Goal: Task Accomplishment & Management: Use online tool/utility

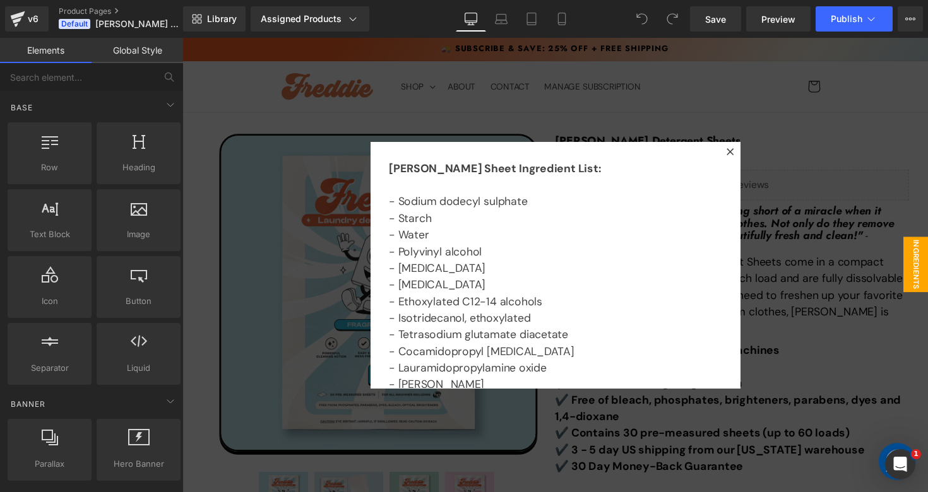
click at [648, 138] on div at bounding box center [564, 271] width 764 height 466
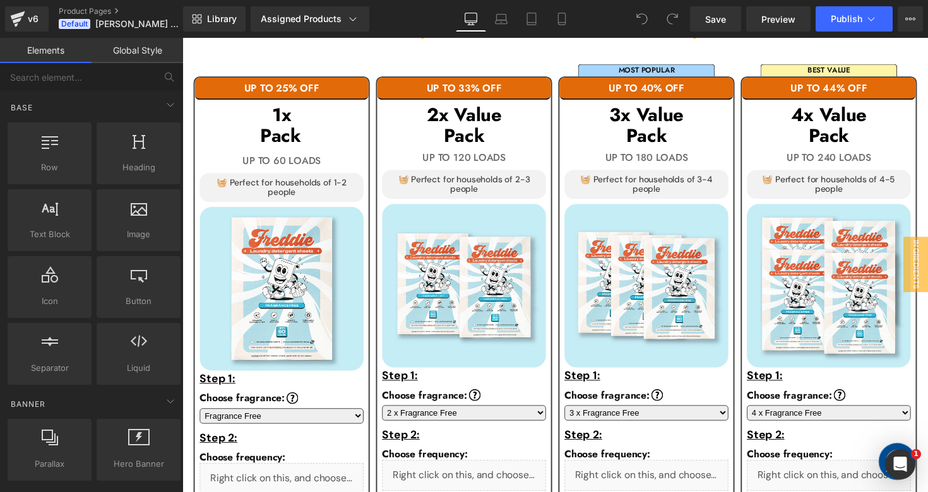
scroll to position [832, 0]
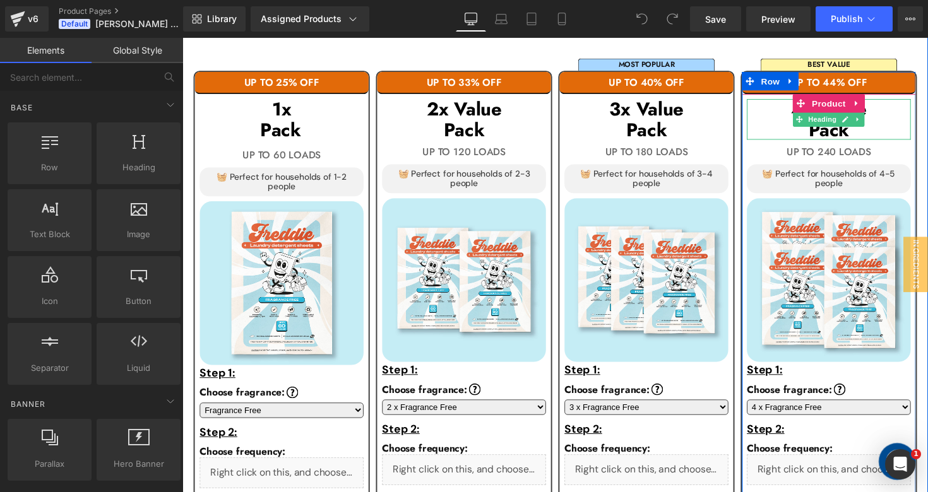
click at [786, 116] on h3 "4x Value" at bounding box center [845, 110] width 168 height 21
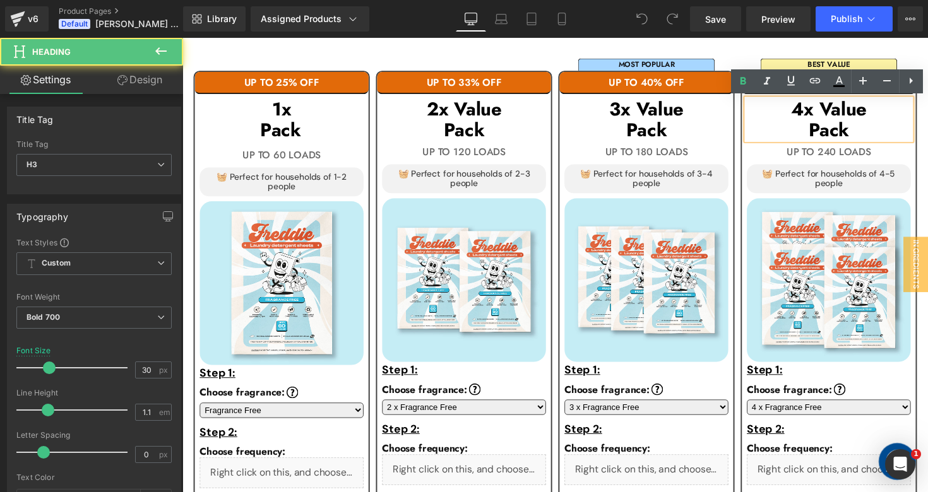
click at [818, 114] on h3 "4x Value" at bounding box center [845, 110] width 168 height 21
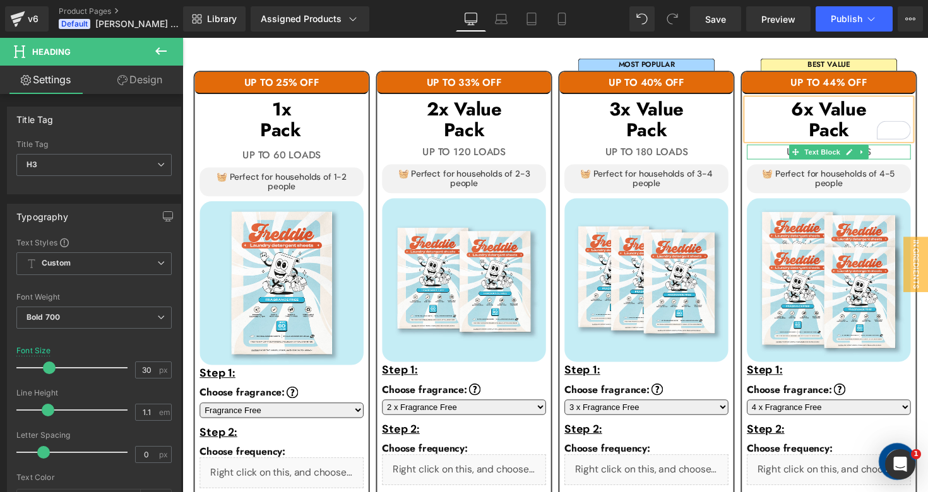
click at [901, 155] on p "UP TO 240 LOADS" at bounding box center [845, 154] width 168 height 15
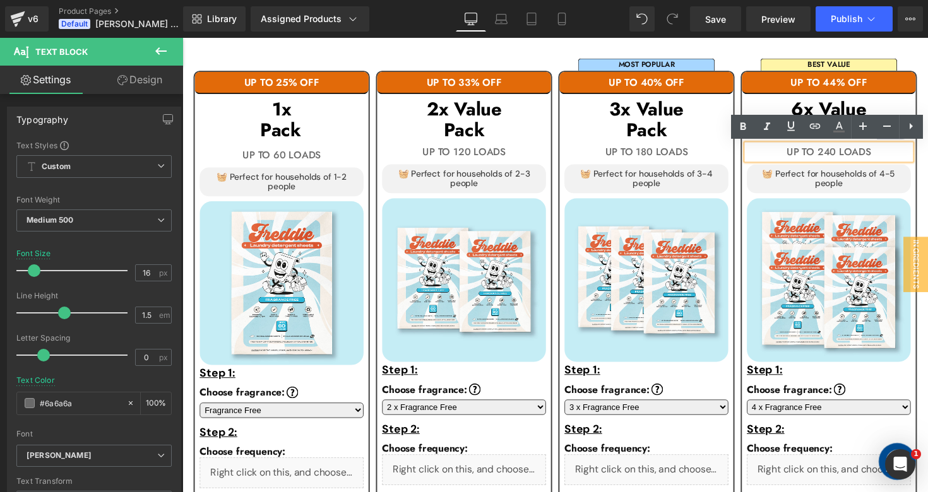
click at [848, 155] on p "UP TO 240 LOADS" at bounding box center [845, 154] width 168 height 15
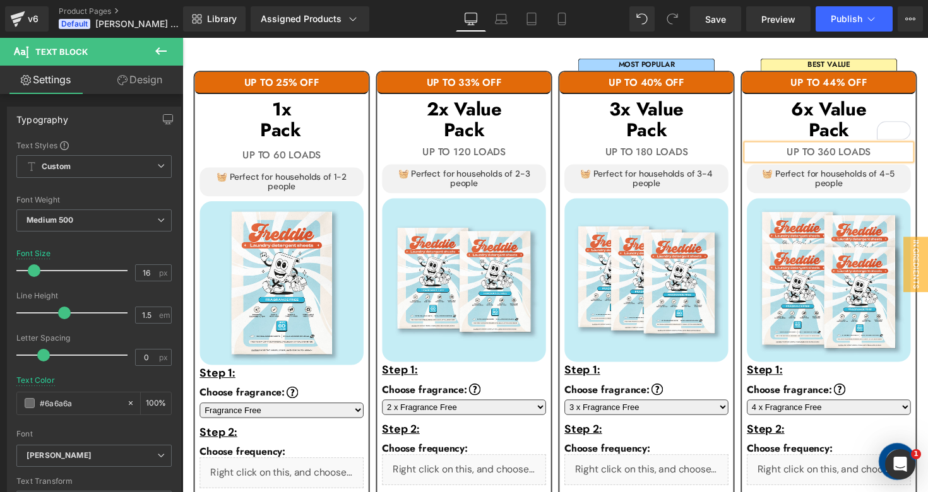
click at [749, 58] on div "MOST POPULAR Text Block UP TO 40% OFF Text Block 3x Value Pack Heading UP TO 18…" at bounding box center [657, 315] width 187 height 532
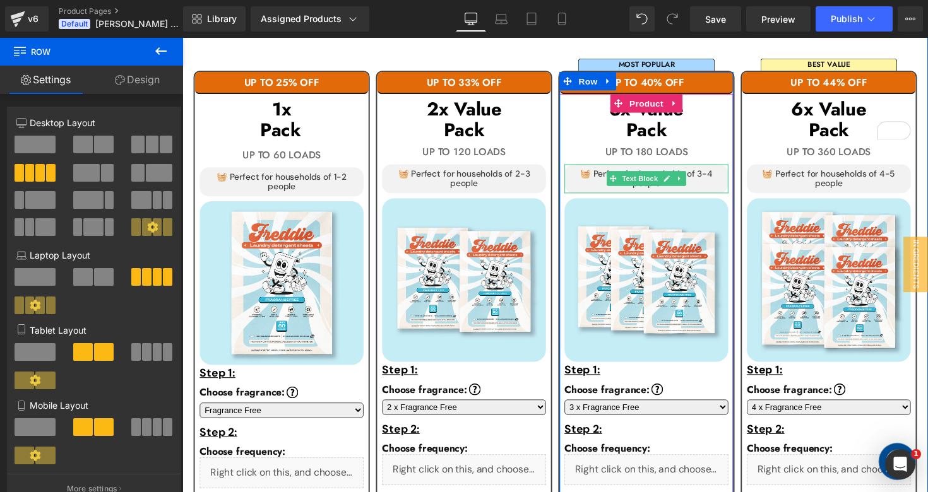
click at [704, 188] on p "🧺 Perfect for households of 3-4 people" at bounding box center [658, 182] width 158 height 20
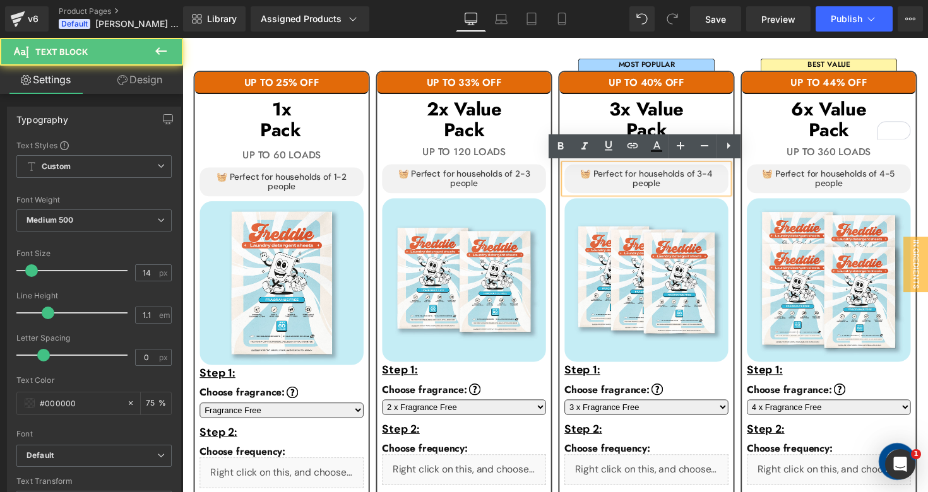
click at [704, 188] on p "🧺 Perfect for households of 3-4 people" at bounding box center [658, 182] width 158 height 20
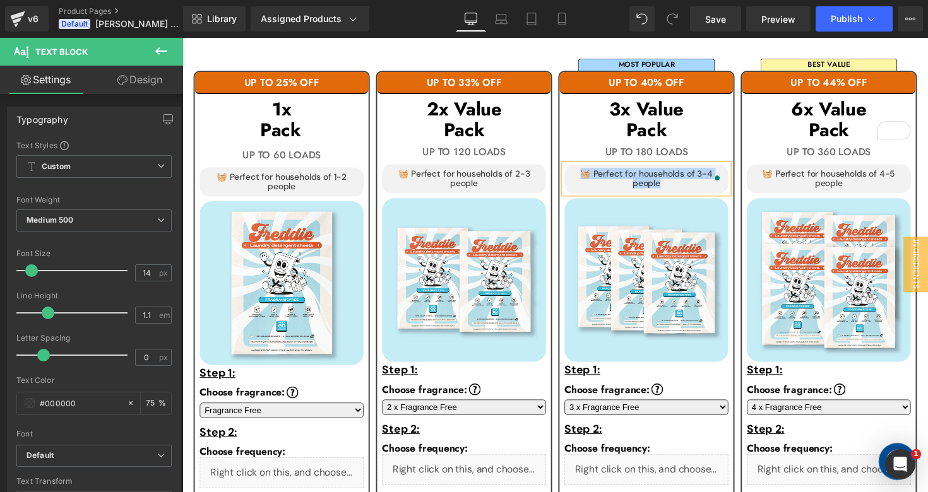
paste div "To enrich screen reader interactions, please activate Accessibility in Grammarl…"
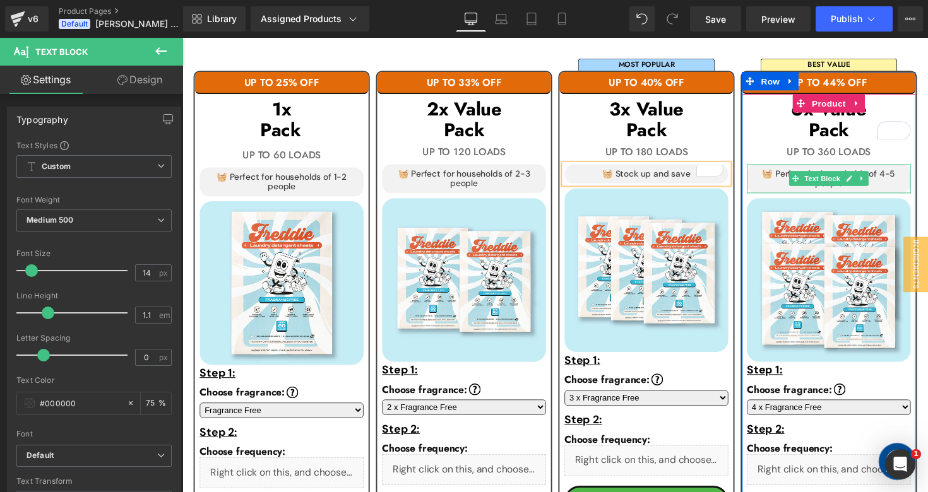
click at [900, 184] on p "🧺 Perfect for households of 4-5 people" at bounding box center [845, 182] width 158 height 20
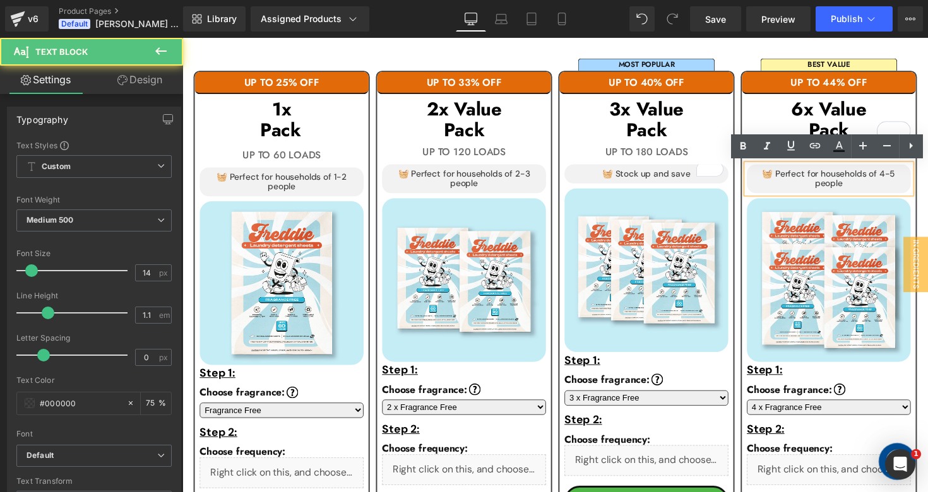
click at [900, 184] on p "🧺 Perfect for households of 4-5 people" at bounding box center [845, 182] width 158 height 20
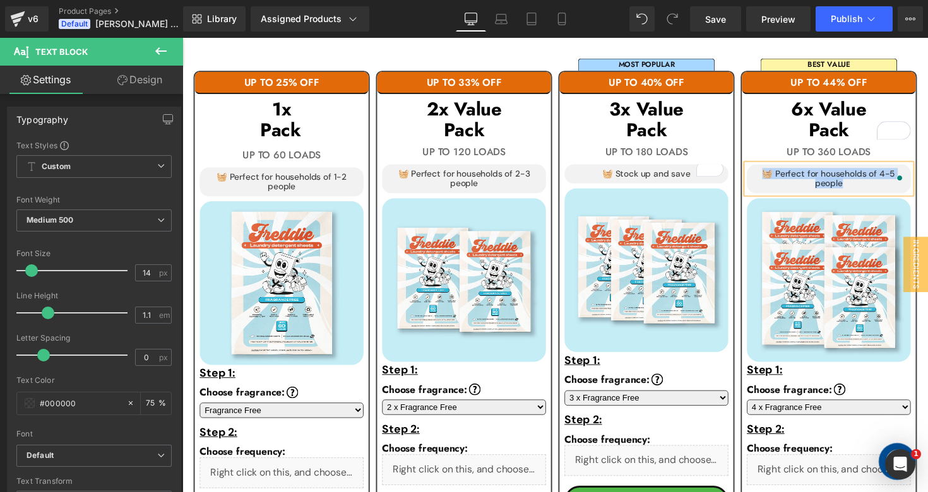
paste div "To enrich screen reader interactions, please activate Accessibility in Grammarl…"
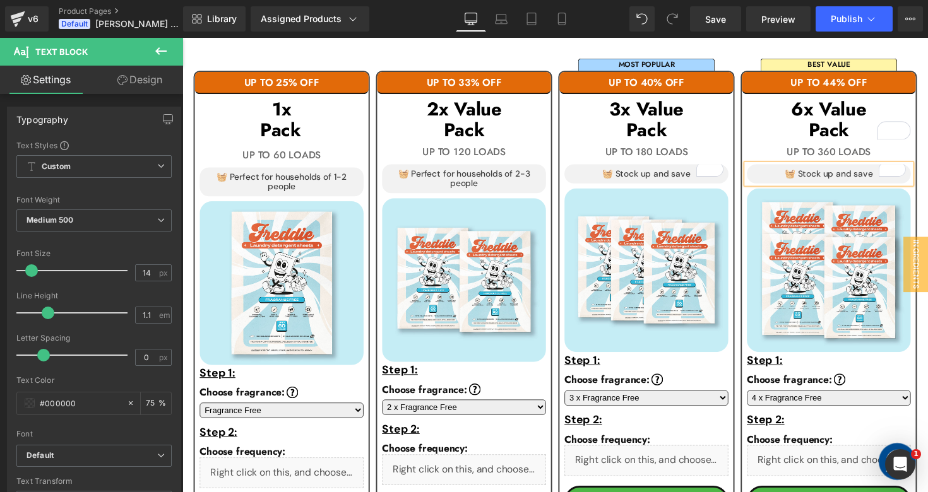
click at [920, 46] on div "UP TO 25% OFF Text Block 1x Pack Heading UP TO 60 LOADS Text Block 🧺 Perfect fo…" at bounding box center [564, 315] width 757 height 543
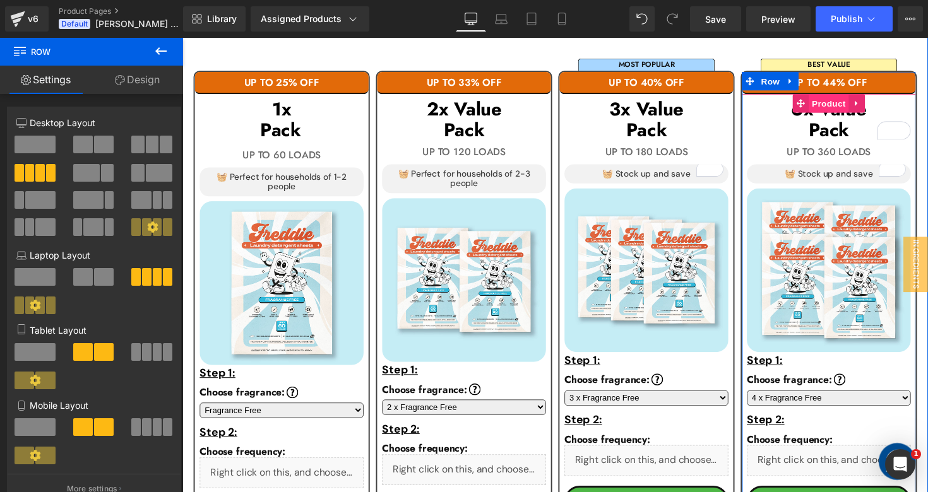
click at [846, 102] on span "Product" at bounding box center [844, 104] width 41 height 19
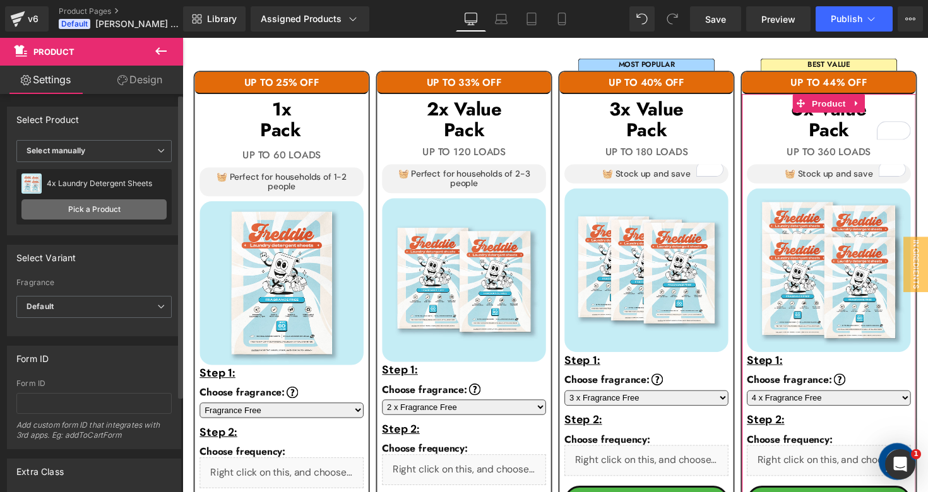
click at [113, 213] on link "Pick a Product" at bounding box center [93, 209] width 145 height 20
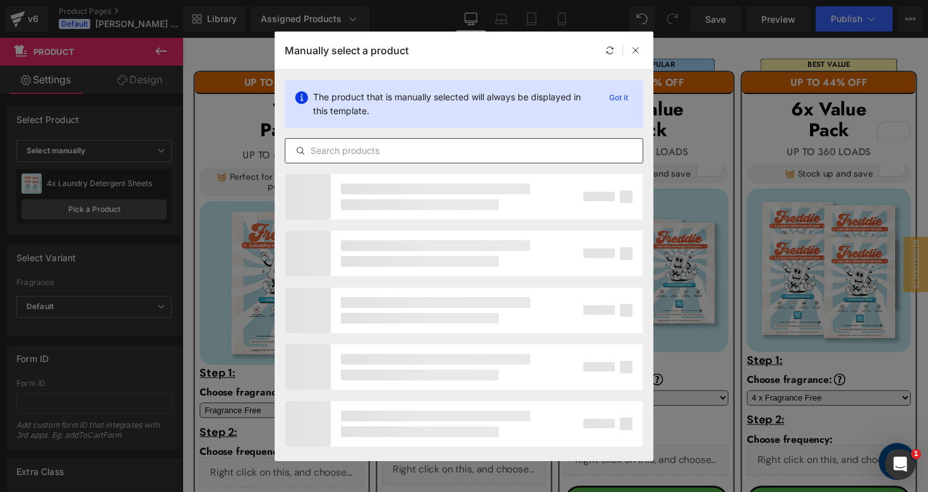
click at [395, 153] on input "text" at bounding box center [463, 150] width 357 height 15
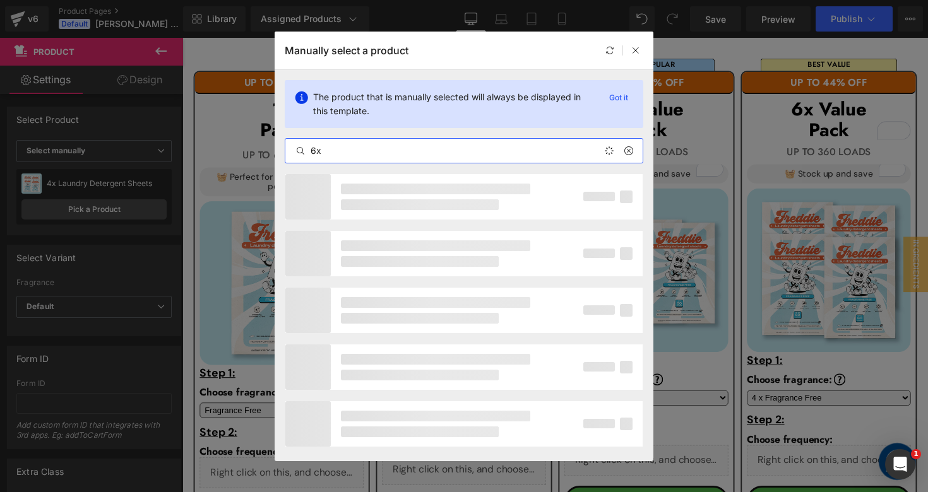
type input "6x"
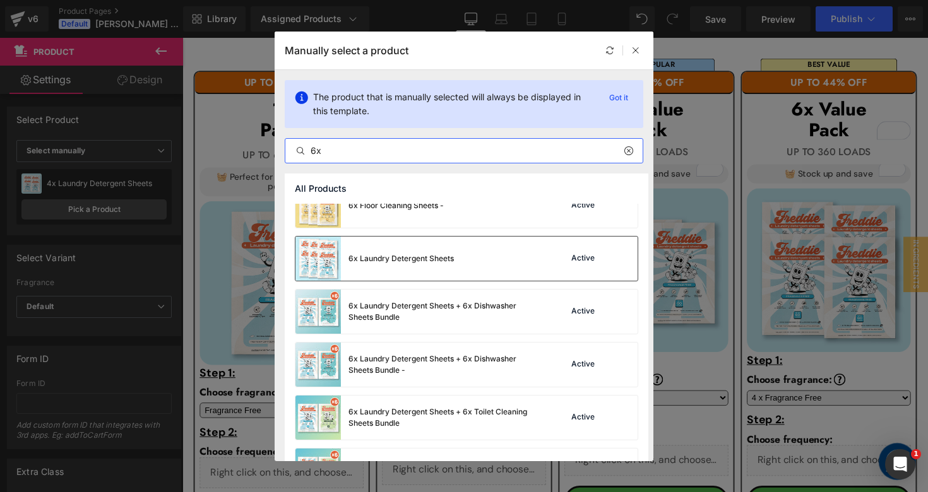
scroll to position [643, 0]
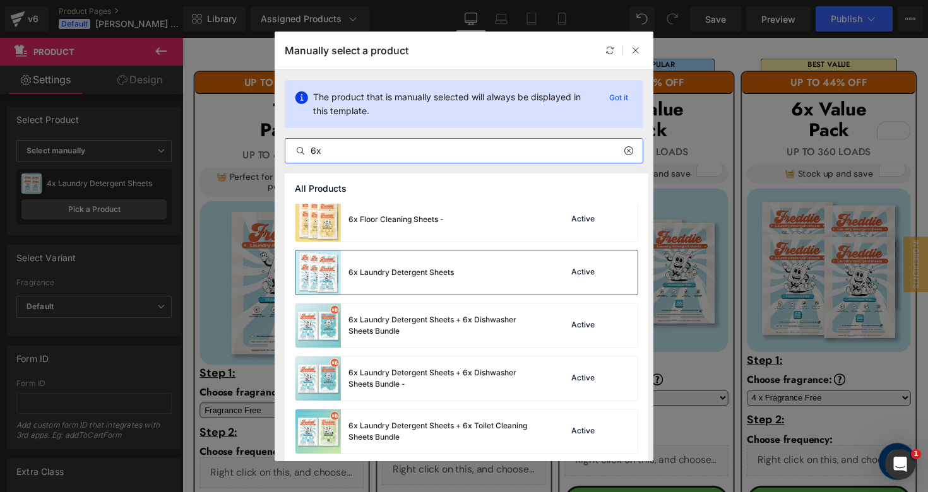
click at [417, 285] on div "6x Laundry Detergent Sheets" at bounding box center [374, 273] width 158 height 44
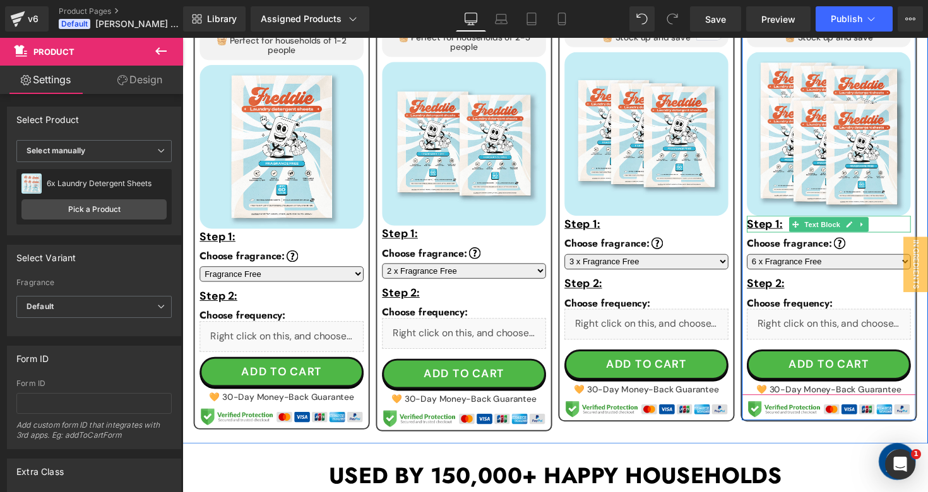
scroll to position [996, 0]
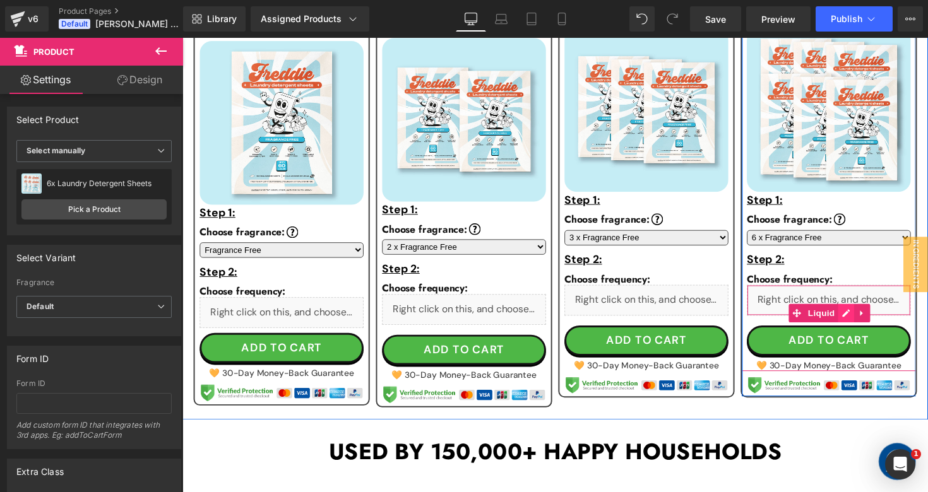
click at [855, 318] on div "Liquid" at bounding box center [845, 307] width 168 height 32
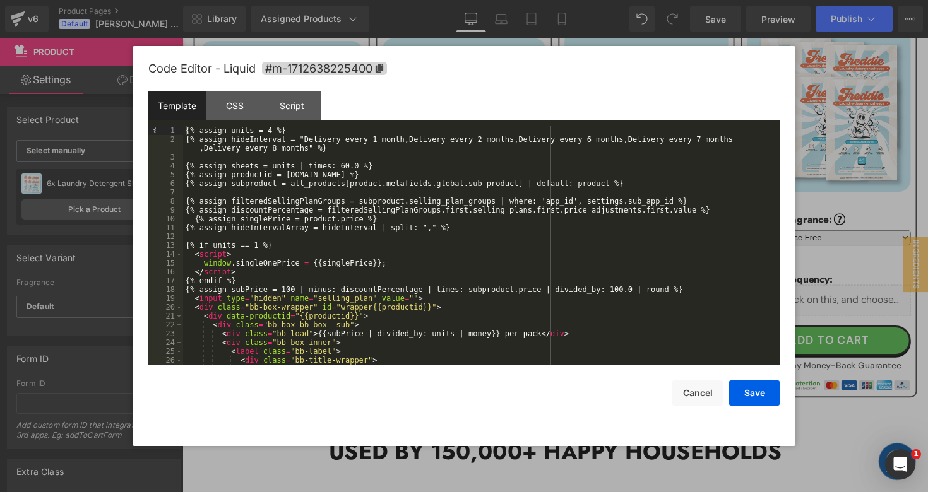
click at [272, 130] on div "{% assign units = 4 %} {% assign hideInterval = "Delivery every 1 month,Deliver…" at bounding box center [478, 254] width 591 height 256
click at [749, 396] on button "Save" at bounding box center [754, 393] width 50 height 25
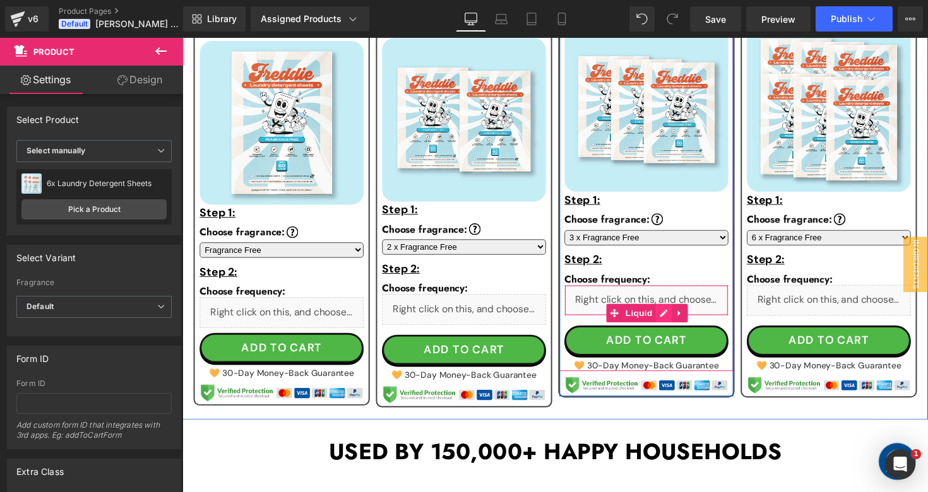
click at [667, 319] on div "Liquid" at bounding box center [658, 307] width 168 height 32
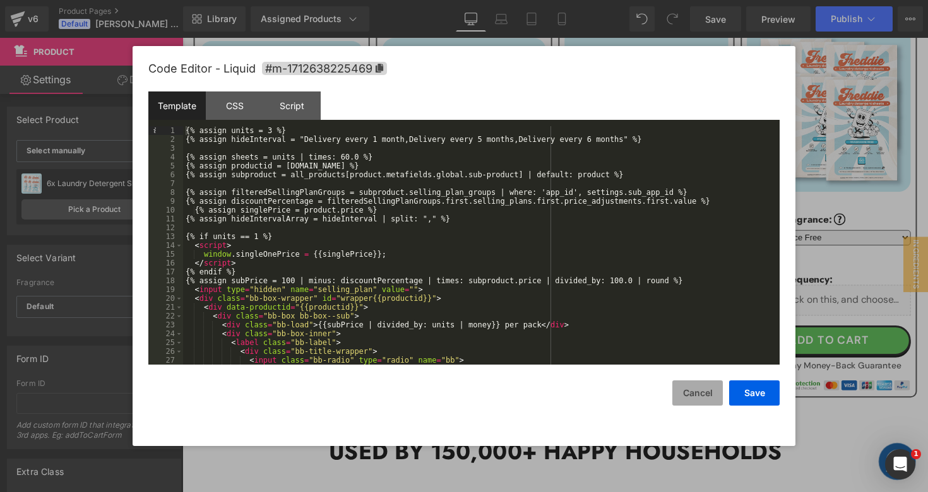
click at [698, 388] on button "Cancel" at bounding box center [697, 393] width 50 height 25
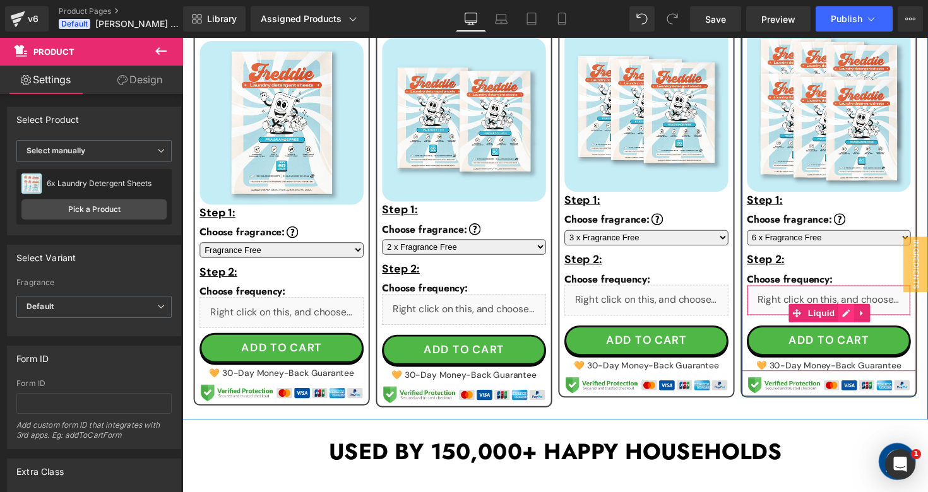
click at [855, 317] on div "Liquid" at bounding box center [845, 307] width 168 height 32
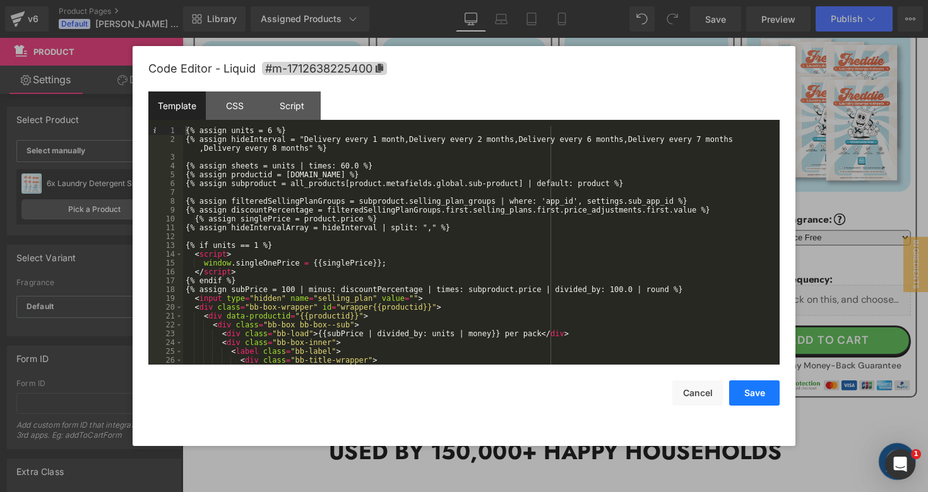
click at [746, 396] on button "Save" at bounding box center [754, 393] width 50 height 25
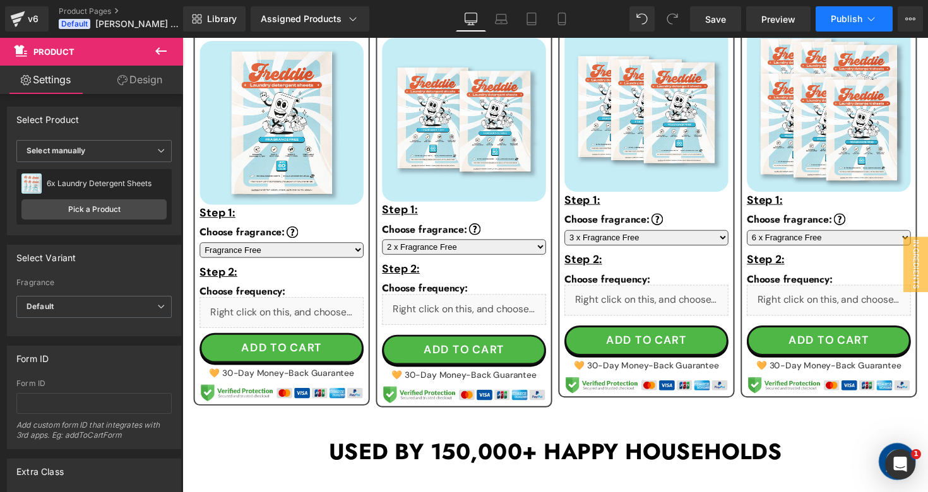
click at [843, 18] on span "Publish" at bounding box center [847, 19] width 32 height 10
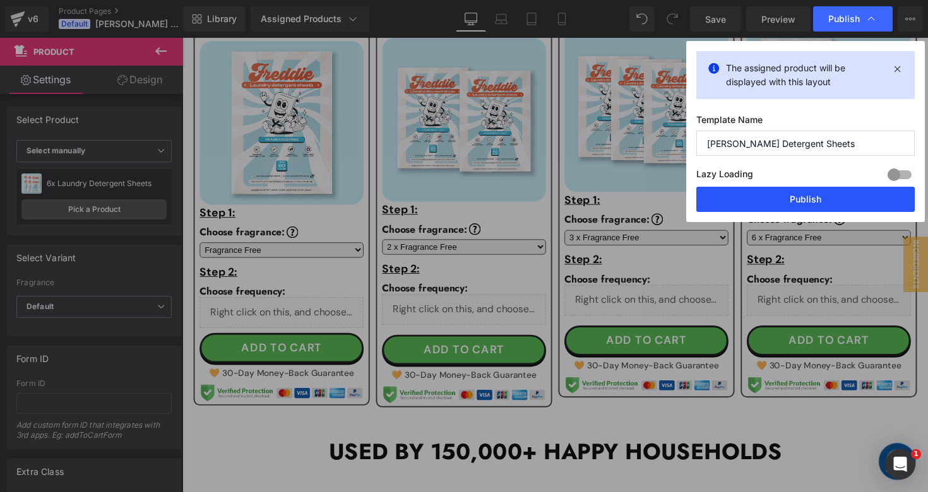
click at [736, 198] on button "Publish" at bounding box center [805, 199] width 218 height 25
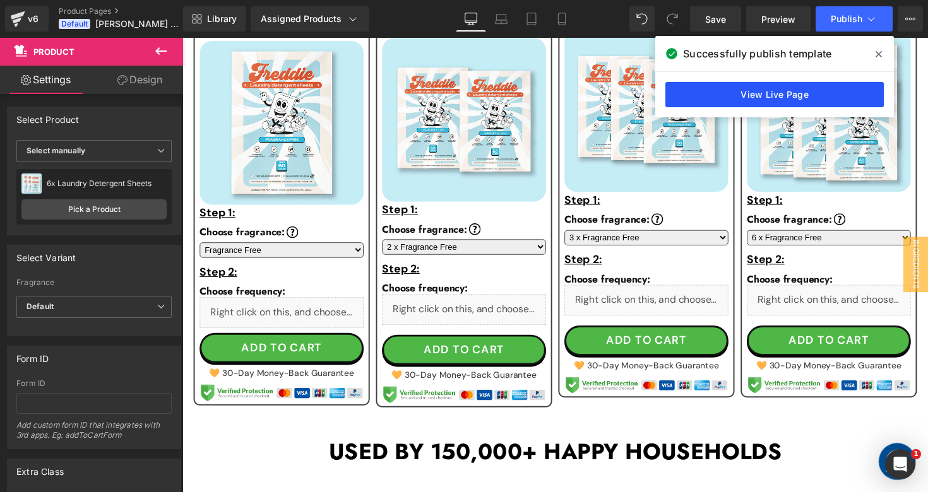
click at [725, 95] on link "View Live Page" at bounding box center [774, 94] width 218 height 25
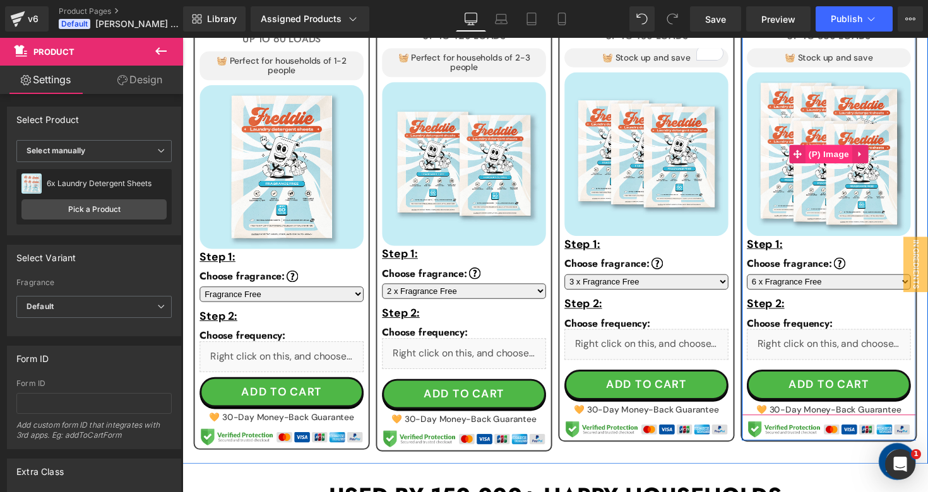
scroll to position [946, 0]
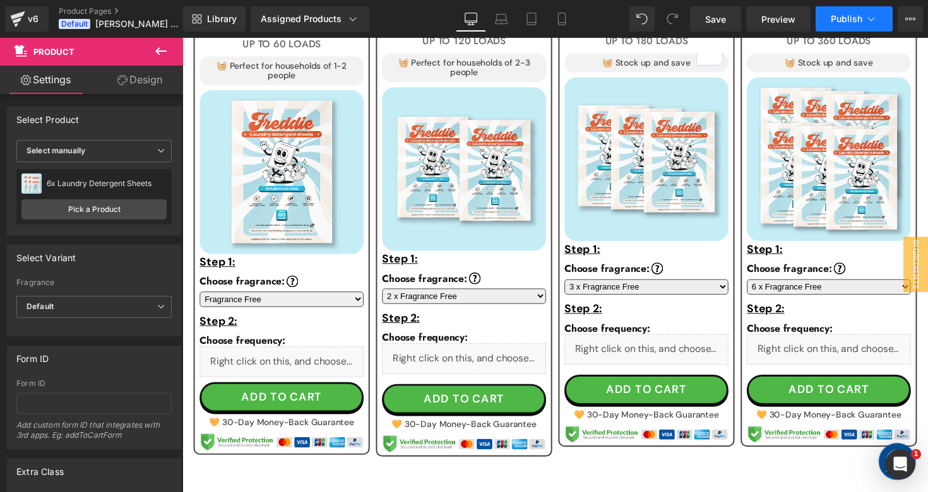
click at [852, 20] on span "Publish" at bounding box center [847, 19] width 32 height 10
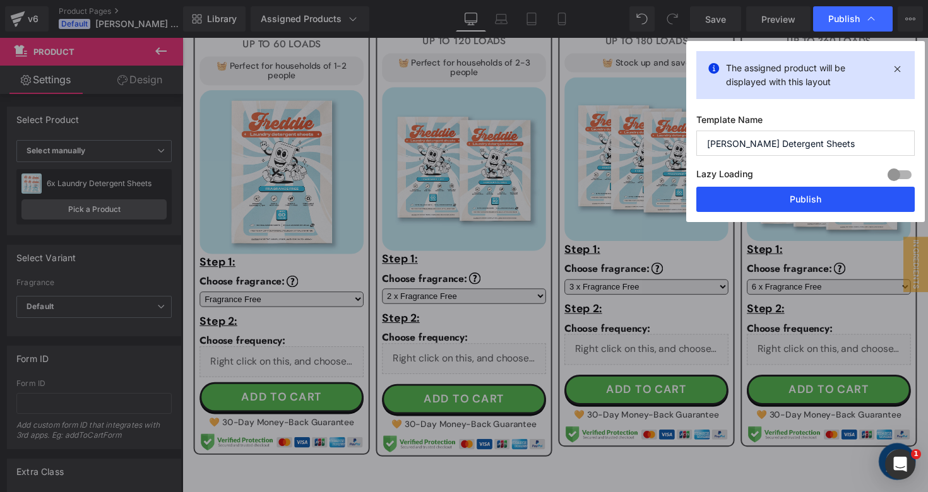
click at [764, 198] on button "Publish" at bounding box center [805, 199] width 218 height 25
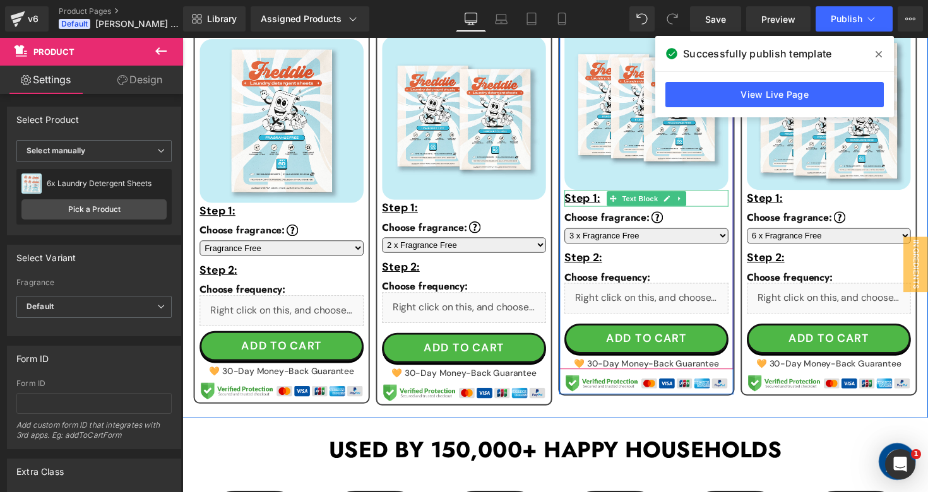
scroll to position [1014, 0]
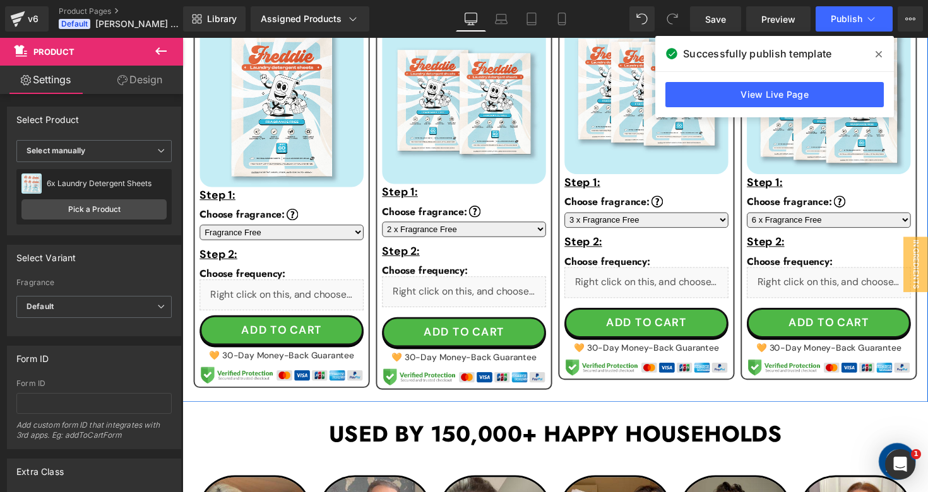
click at [864, 287] on div "Liquid" at bounding box center [845, 289] width 168 height 32
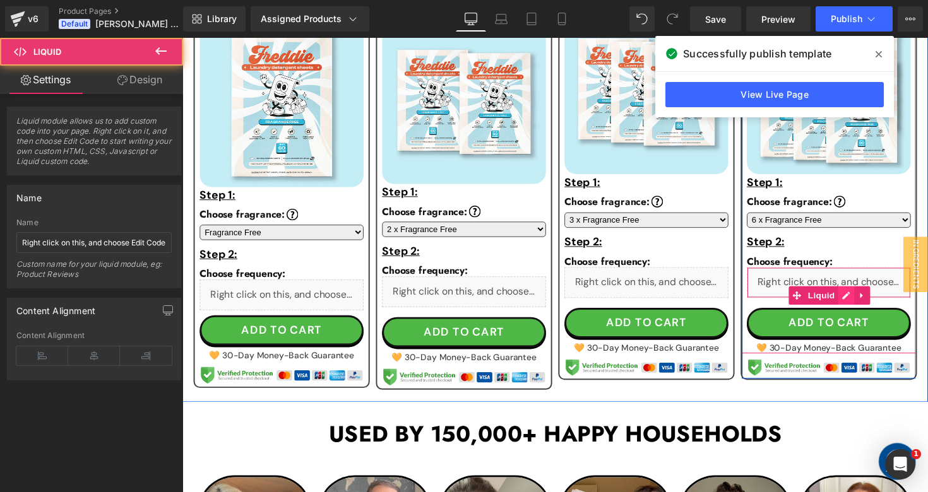
click at [865, 299] on div "Liquid" at bounding box center [845, 289] width 168 height 32
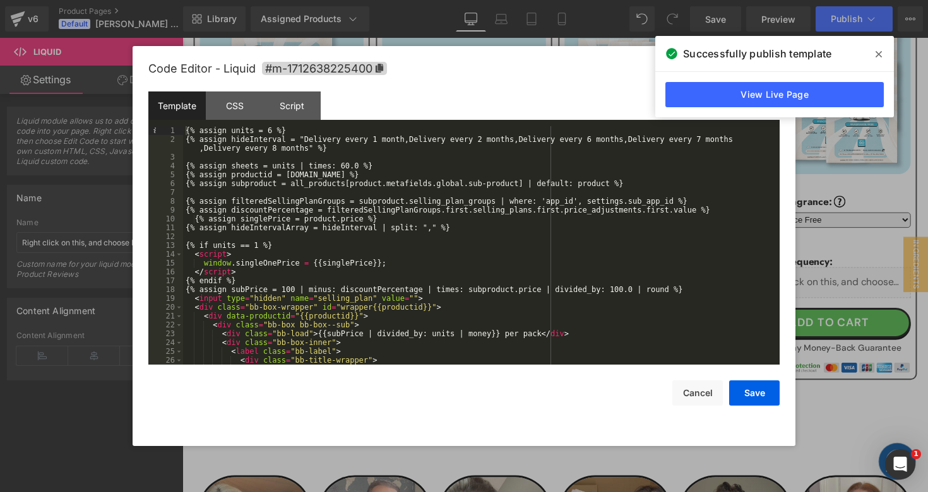
click at [382, 138] on div "{% assign units = 6 %} {% assign hideInterval = "Delivery every 1 month,Deliver…" at bounding box center [478, 254] width 591 height 256
click at [408, 143] on div "{% assign units = 6 %} {% assign hideInterval = "Delivery every 4 month,Deliver…" at bounding box center [478, 254] width 591 height 256
click at [490, 141] on div "{% assign units = 6 %} {% assign hideInterval = "Delivery every 4 months,Delive…" at bounding box center [478, 254] width 591 height 256
click at [601, 142] on div "{% assign units = 6 %} {% assign hideInterval = "Delivery every 4 months,Delive…" at bounding box center [478, 254] width 591 height 256
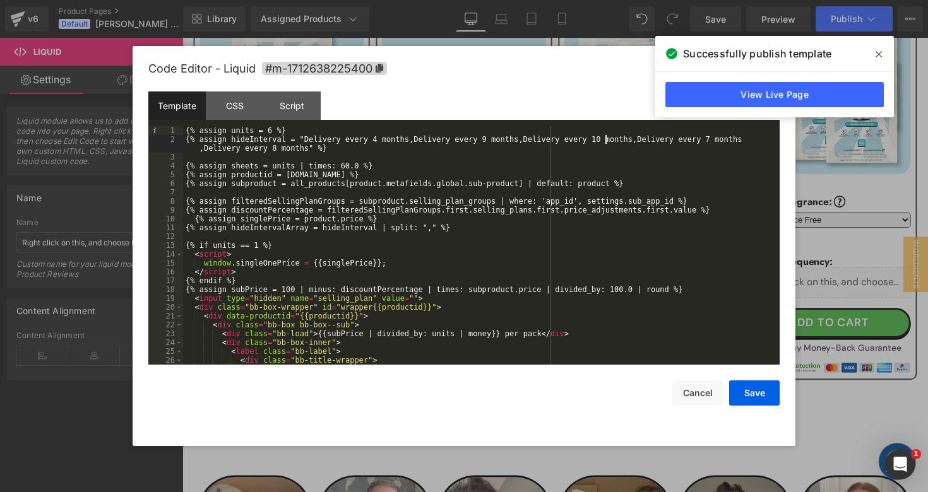
click at [714, 141] on div "{% assign units = 6 %} {% assign hideInterval = "Delivery every 4 months,Delive…" at bounding box center [478, 254] width 591 height 256
click at [276, 148] on div "{% assign units = 6 %} {% assign hideInterval = "Delivery every 4 months,Delive…" at bounding box center [478, 254] width 591 height 256
click at [763, 391] on button "Save" at bounding box center [754, 393] width 50 height 25
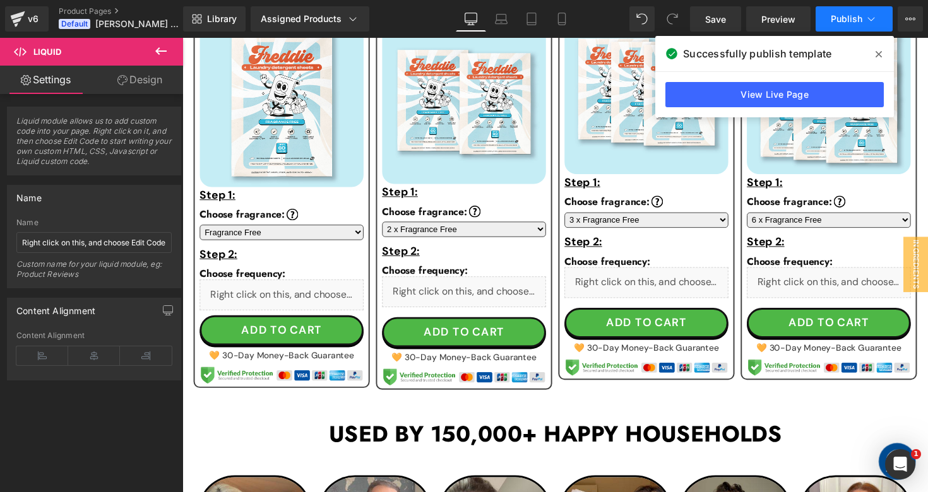
click at [838, 18] on span "Publish" at bounding box center [847, 19] width 32 height 10
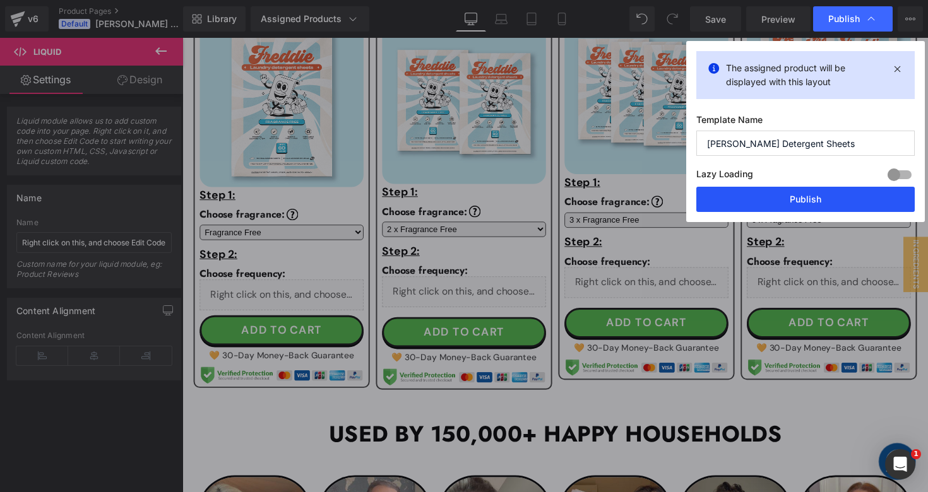
click at [744, 203] on button "Publish" at bounding box center [805, 199] width 218 height 25
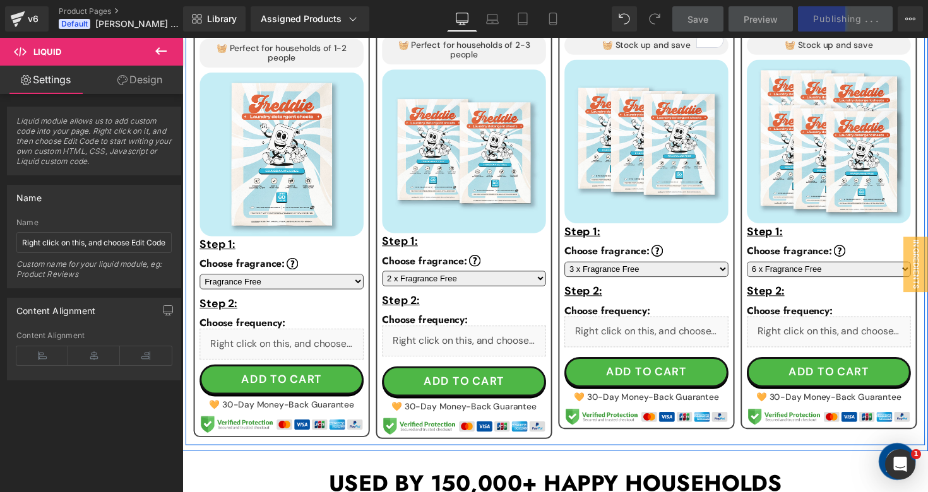
scroll to position [960, 0]
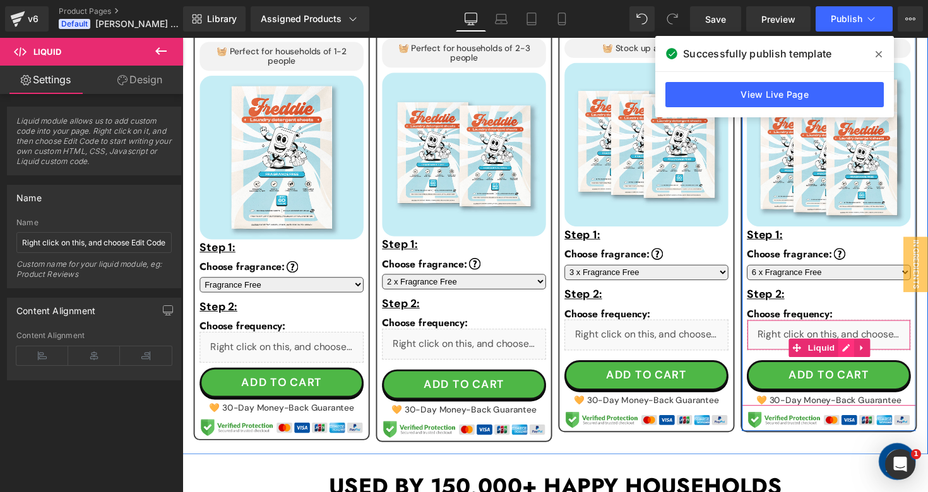
click at [859, 354] on div "Liquid" at bounding box center [845, 343] width 168 height 32
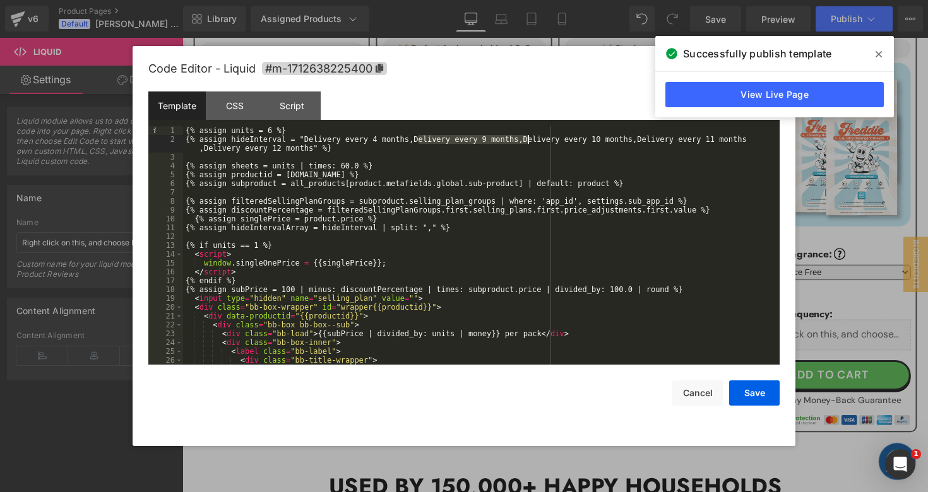
drag, startPoint x: 418, startPoint y: 139, endPoint x: 528, endPoint y: 143, distance: 109.9
click at [528, 143] on div "{% assign units = 6 %} {% assign hideInterval = "Delivery every 4 months,Delive…" at bounding box center [478, 254] width 591 height 256
click at [419, 140] on div "{% assign units = 6 %} {% assign hideInterval = "Delivery every 4 months,Delive…" at bounding box center [478, 254] width 591 height 256
click at [490, 141] on div "{% assign units = 6 %} {% assign hideInterval = "Delivery every 4 months,Delive…" at bounding box center [478, 254] width 591 height 256
click at [738, 395] on button "Save" at bounding box center [754, 393] width 50 height 25
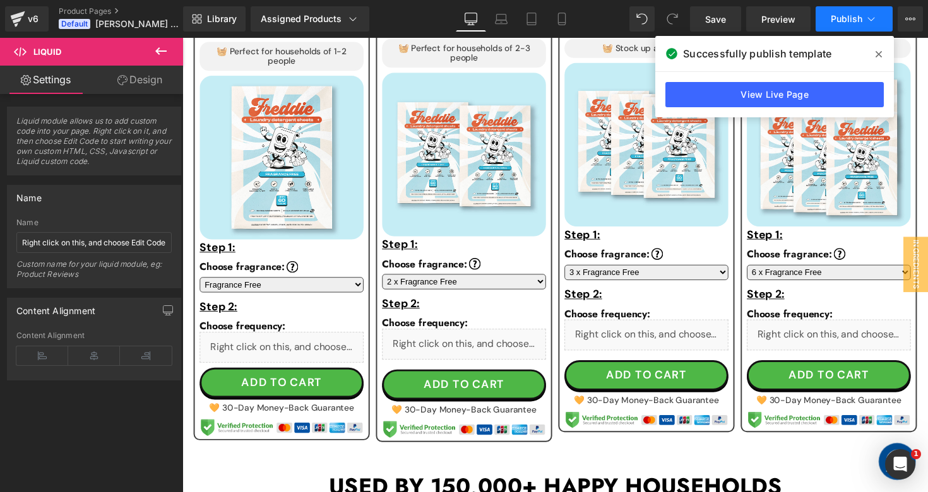
click at [838, 27] on button "Publish" at bounding box center [854, 18] width 77 height 25
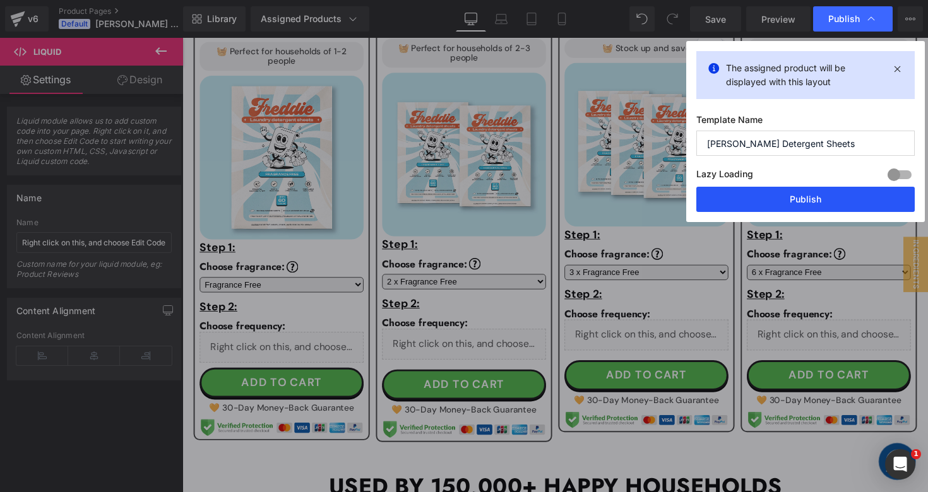
click at [766, 201] on button "Publish" at bounding box center [805, 199] width 218 height 25
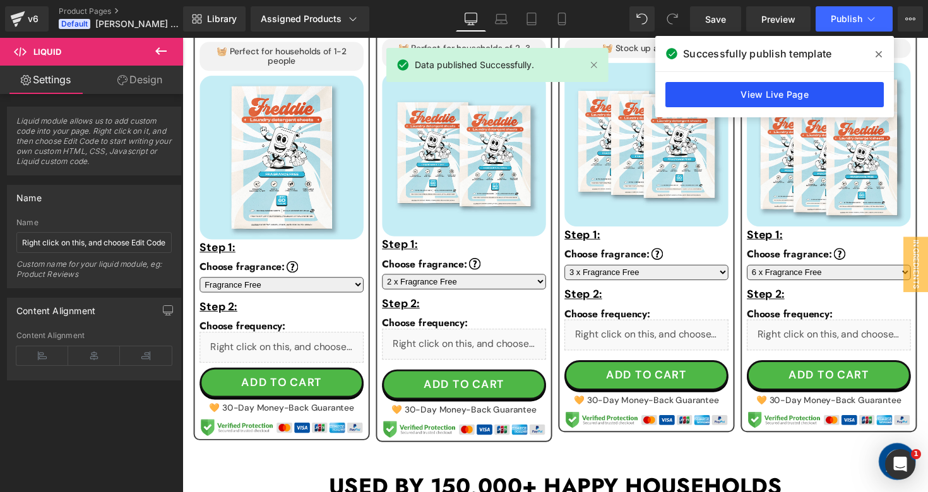
click at [730, 89] on link "View Live Page" at bounding box center [774, 94] width 218 height 25
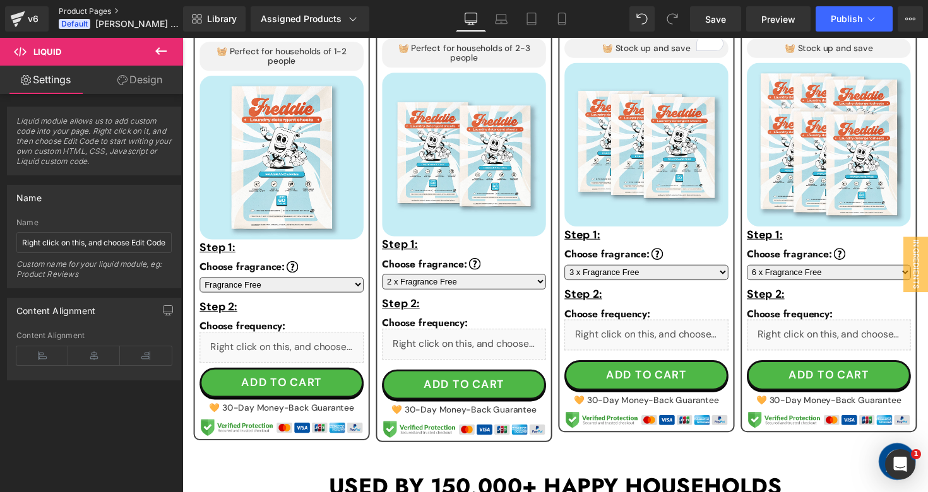
click at [97, 6] on link "Product Pages" at bounding box center [131, 11] width 145 height 10
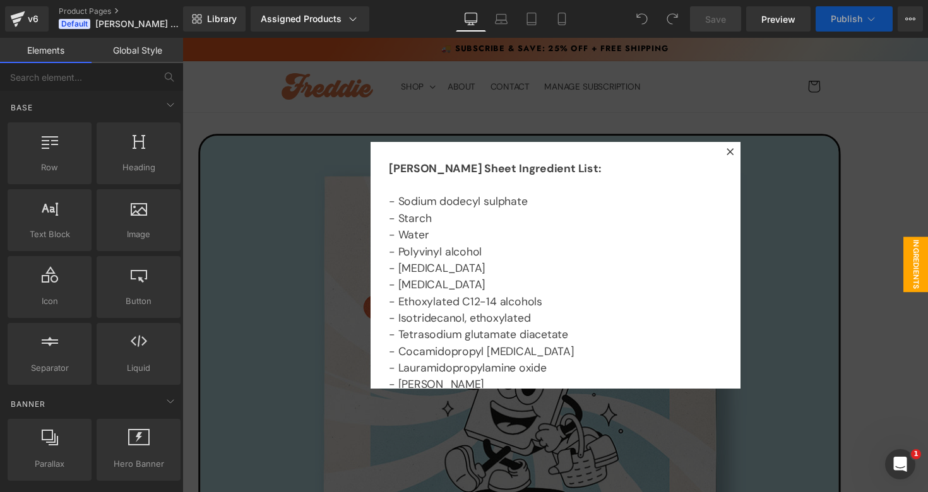
click at [795, 242] on div at bounding box center [564, 271] width 764 height 466
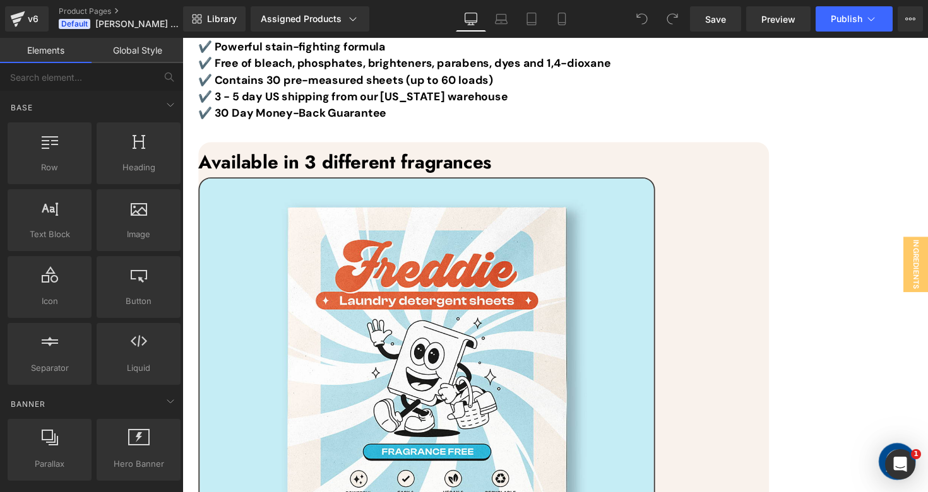
scroll to position [1015, 0]
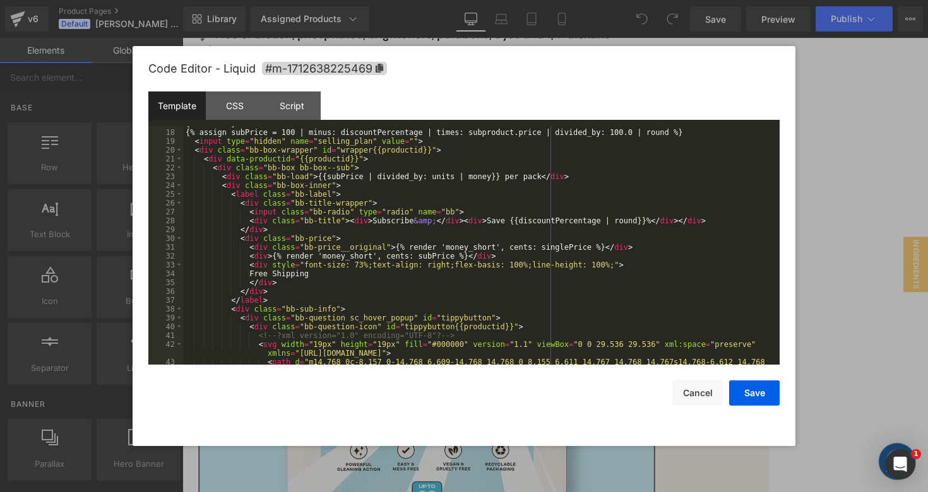
scroll to position [150, 0]
click at [661, 297] on div "{% assign subPrice = 100 | minus: discountPercentage | times: subproduct.price …" at bounding box center [478, 263] width 591 height 274
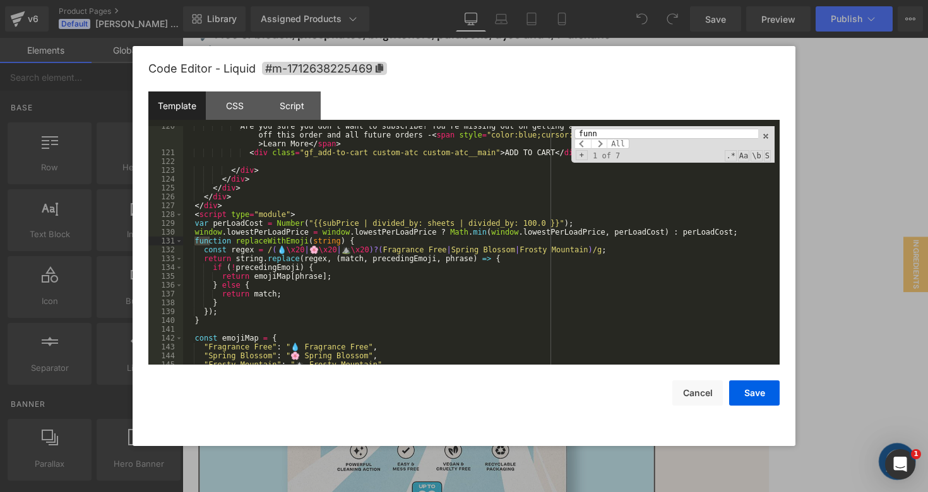
scroll to position [1215, 0]
click at [600, 143] on span at bounding box center [599, 144] width 16 height 10
type input "f"
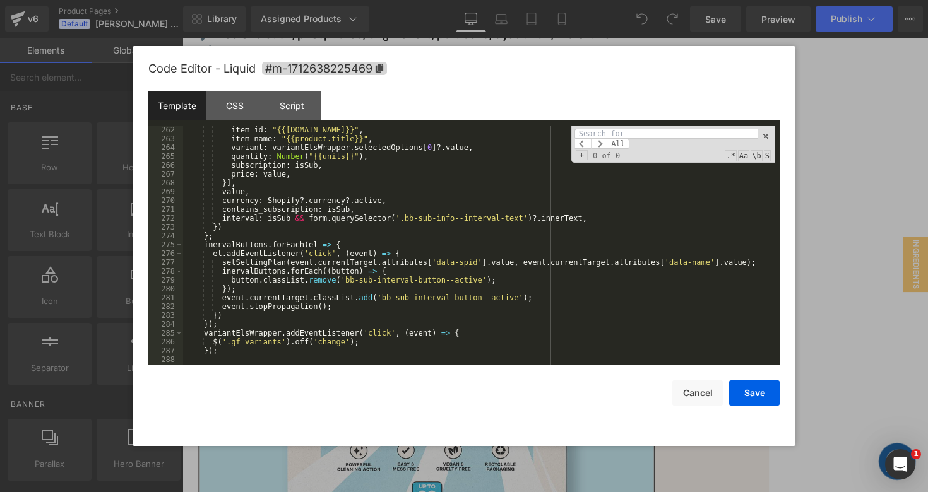
scroll to position [2502, 0]
click at [683, 383] on button "Cancel" at bounding box center [697, 393] width 50 height 25
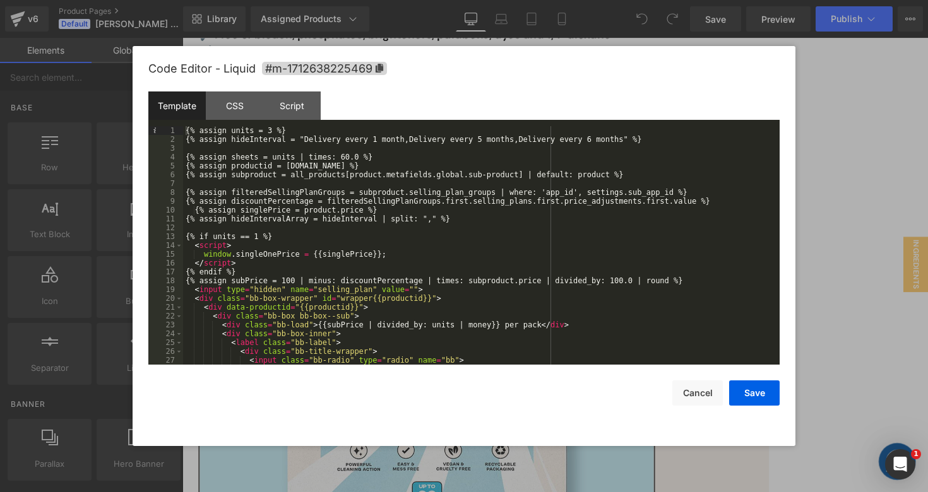
click at [627, 217] on div "{% assign units = 3 %} {% assign hideInterval = "Delivery every 1 month,Deliver…" at bounding box center [478, 254] width 591 height 256
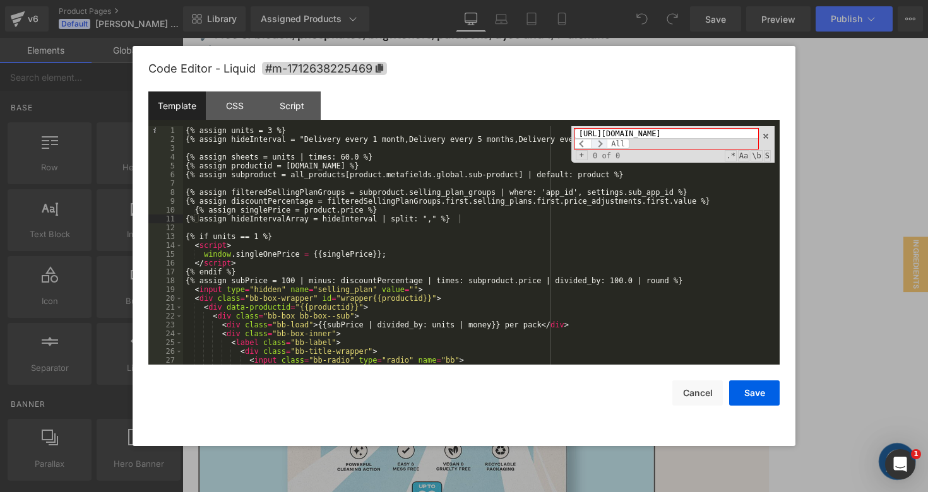
click at [601, 146] on span at bounding box center [599, 144] width 16 height 10
drag, startPoint x: 615, startPoint y: 134, endPoint x: 536, endPoint y: 122, distance: 80.5
click at [536, 122] on div "Template CSS Script Data 1 2 3 4 5 6 7 8 9 10 11 12 13 14 15 16 17 18 19 20 21 …" at bounding box center [463, 228] width 631 height 273
type input "[DOMAIN_NAME]"
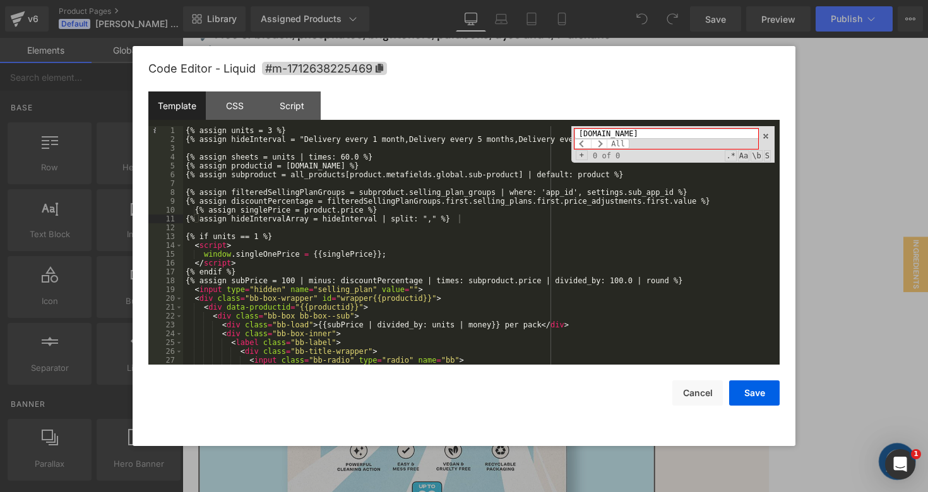
click at [648, 143] on div "[DOMAIN_NAME] All" at bounding box center [666, 139] width 184 height 20
click at [599, 142] on span at bounding box center [599, 144] width 16 height 10
click at [619, 144] on span "All" at bounding box center [618, 144] width 23 height 10
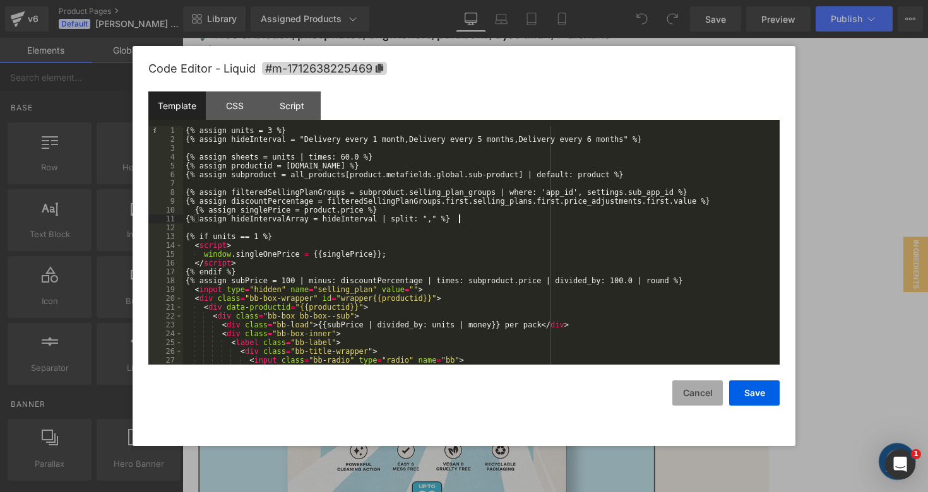
click at [699, 395] on button "Cancel" at bounding box center [697, 393] width 50 height 25
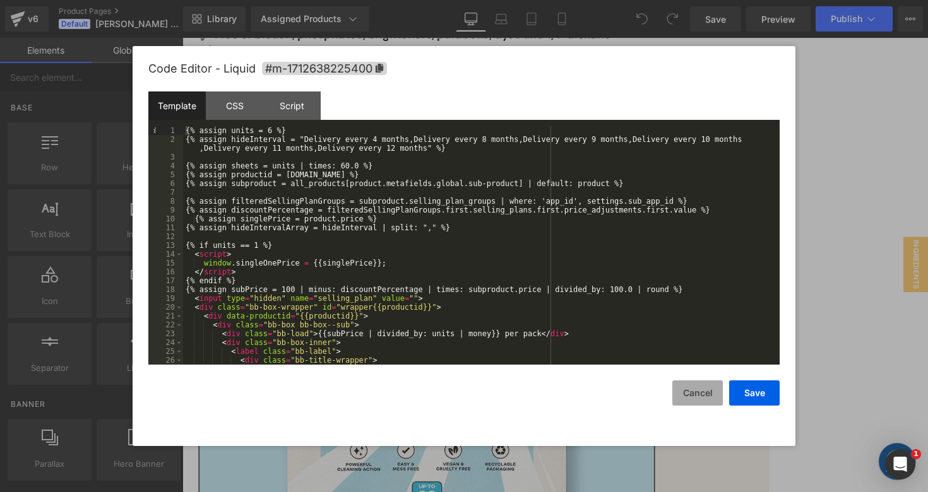
click at [701, 397] on button "Cancel" at bounding box center [697, 393] width 50 height 25
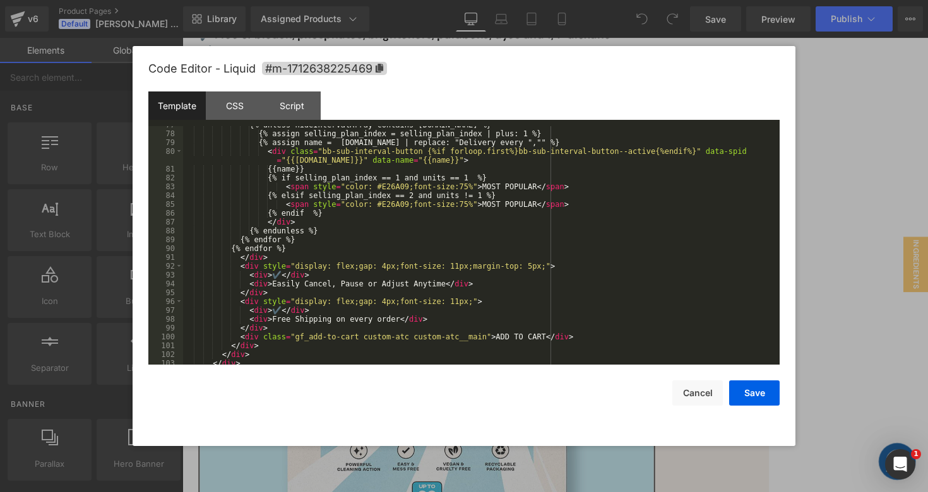
scroll to position [0, 0]
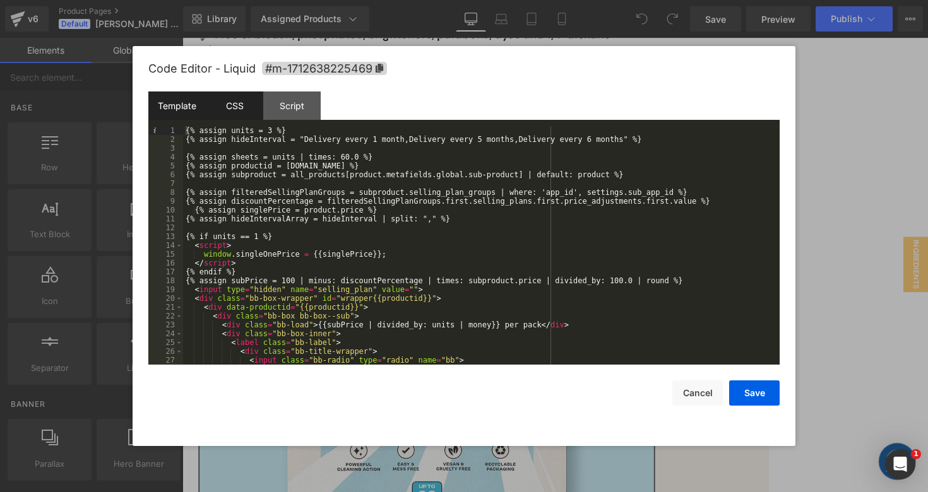
click at [234, 104] on div "CSS" at bounding box center [234, 106] width 57 height 28
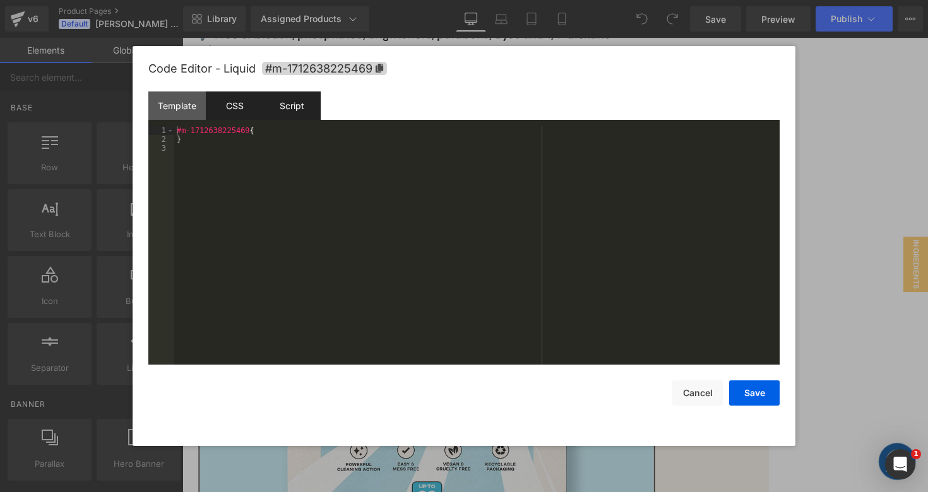
click at [290, 107] on div "Script" at bounding box center [291, 106] width 57 height 28
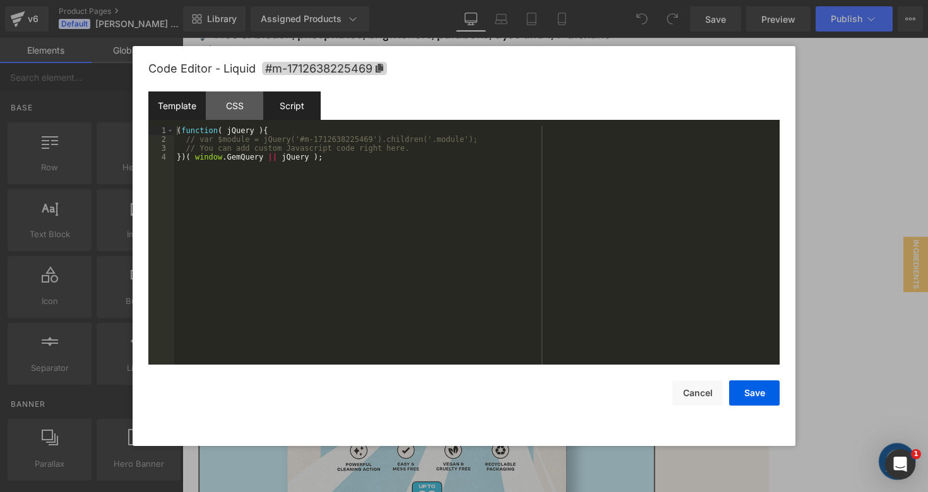
click at [169, 104] on div "Template" at bounding box center [176, 106] width 57 height 28
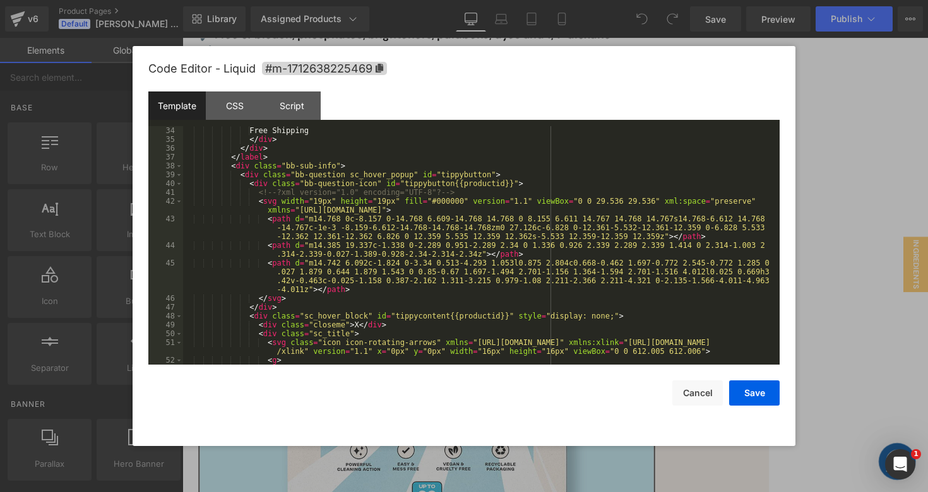
scroll to position [292, 0]
click at [697, 393] on button "Cancel" at bounding box center [697, 393] width 50 height 25
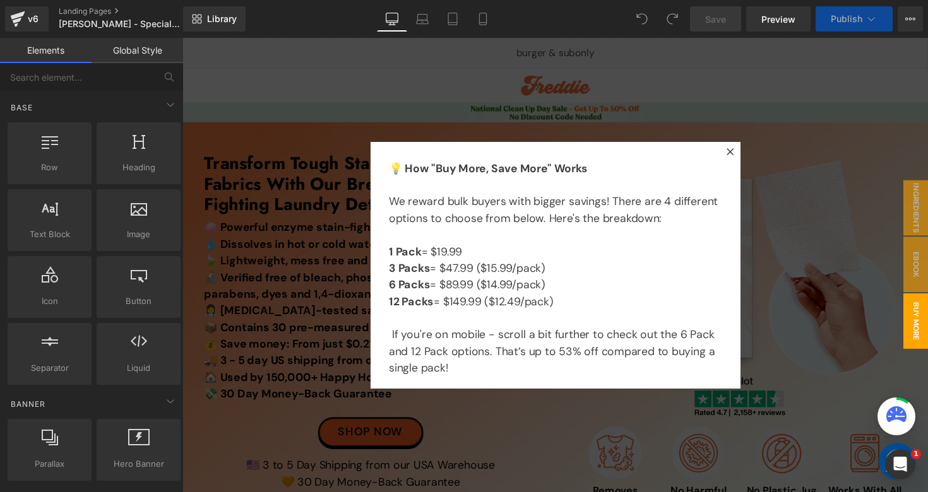
click at [768, 201] on div at bounding box center [564, 271] width 764 height 466
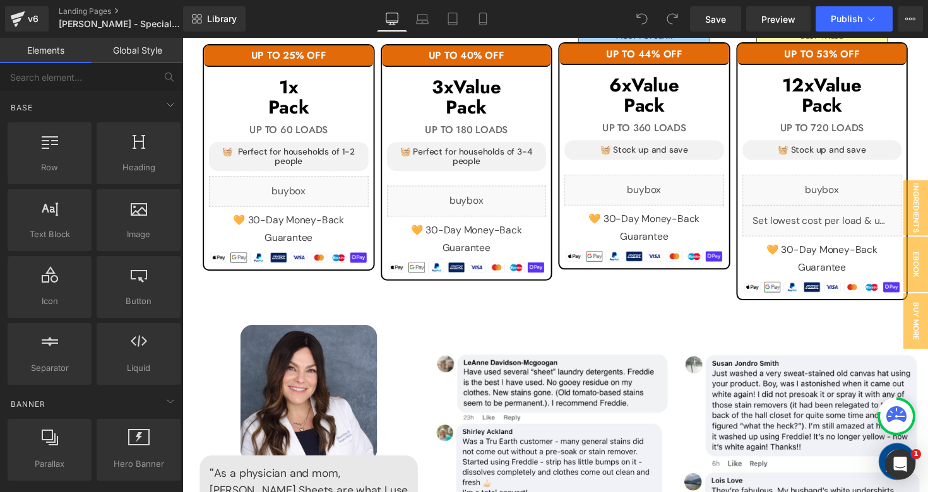
scroll to position [1366, 0]
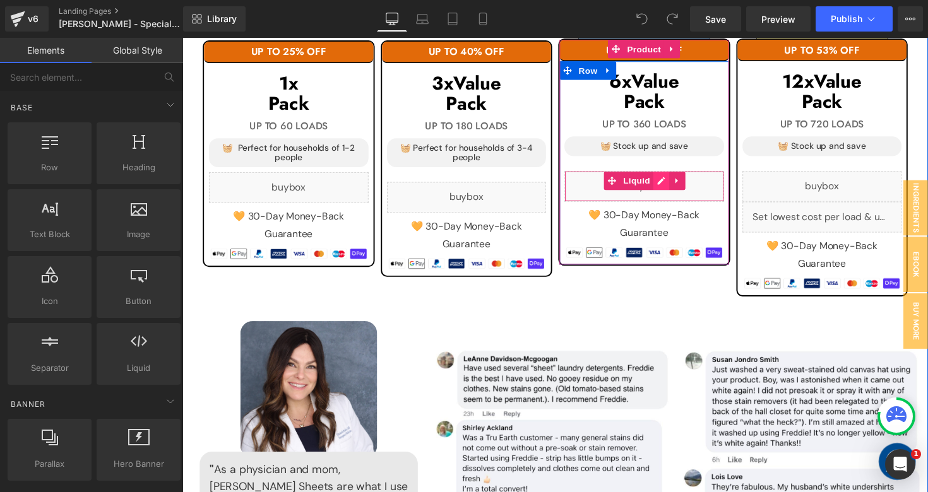
click at [673, 179] on div "Liquid" at bounding box center [655, 190] width 163 height 32
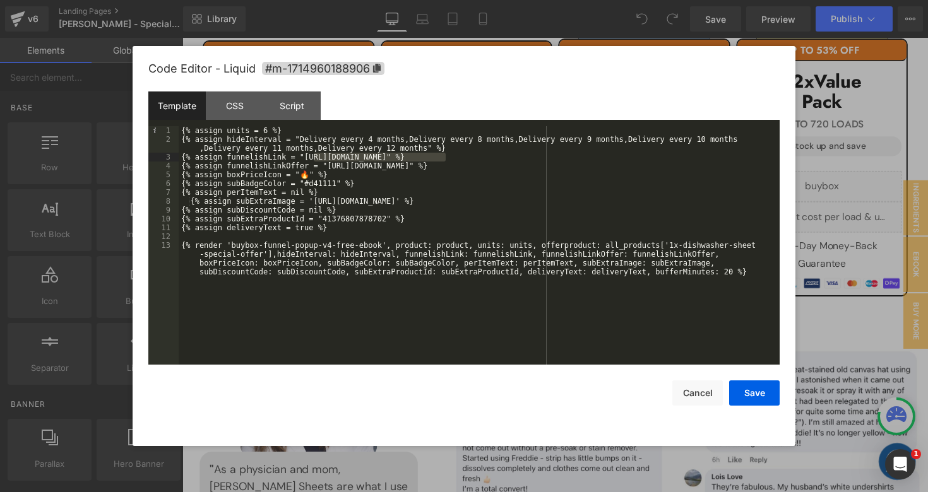
drag, startPoint x: 313, startPoint y: 159, endPoint x: 446, endPoint y: 158, distance: 132.6
click at [446, 158] on div "{% assign units = 6 %} {% assign hideInterval = "Delivery every 4 months,Delive…" at bounding box center [479, 267] width 601 height 283
